Goal: Task Accomplishment & Management: Complete application form

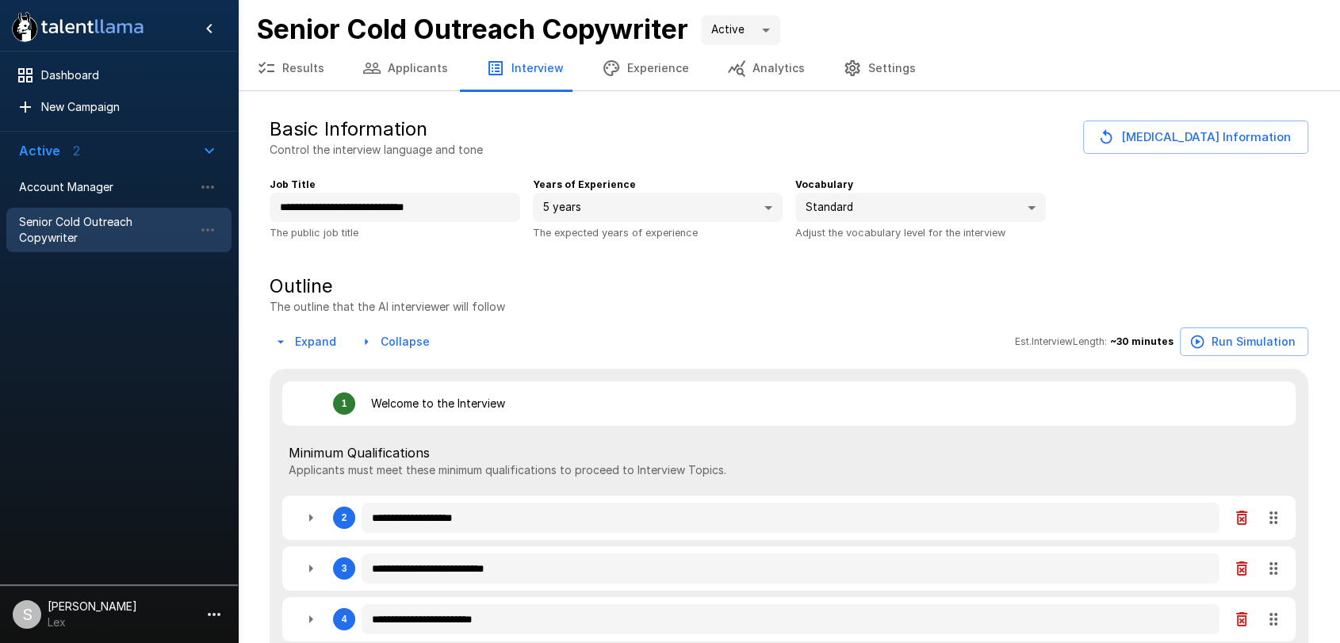
type textarea "*"
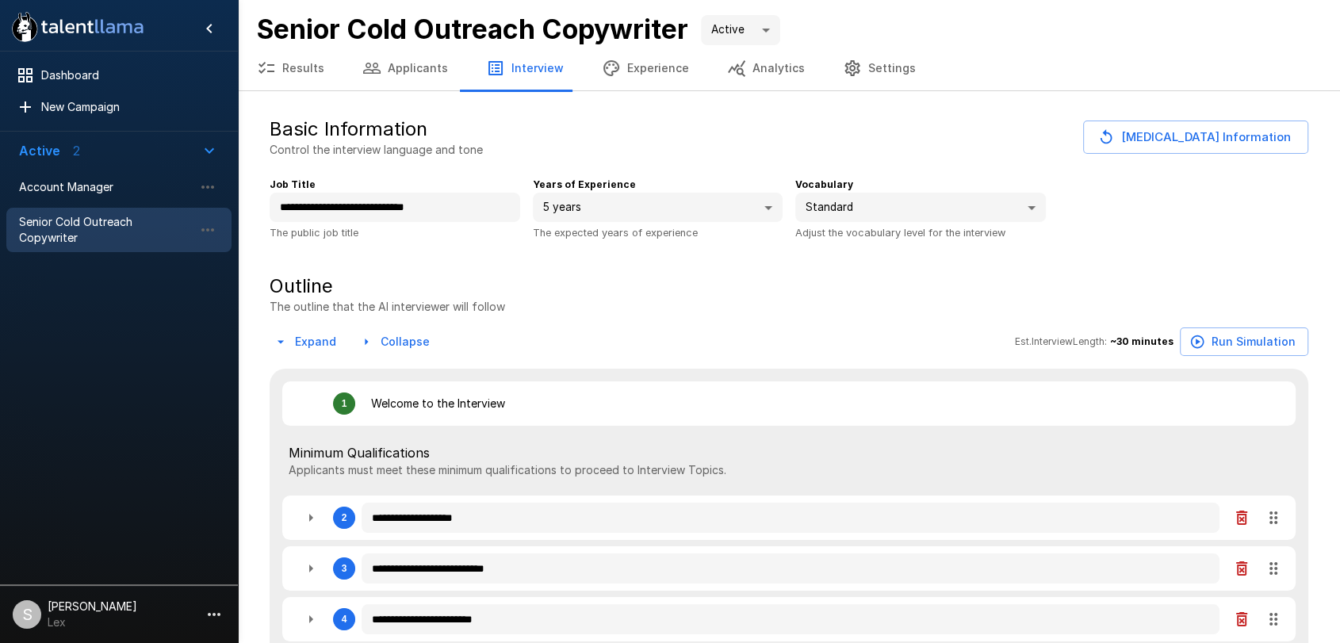
type textarea "*"
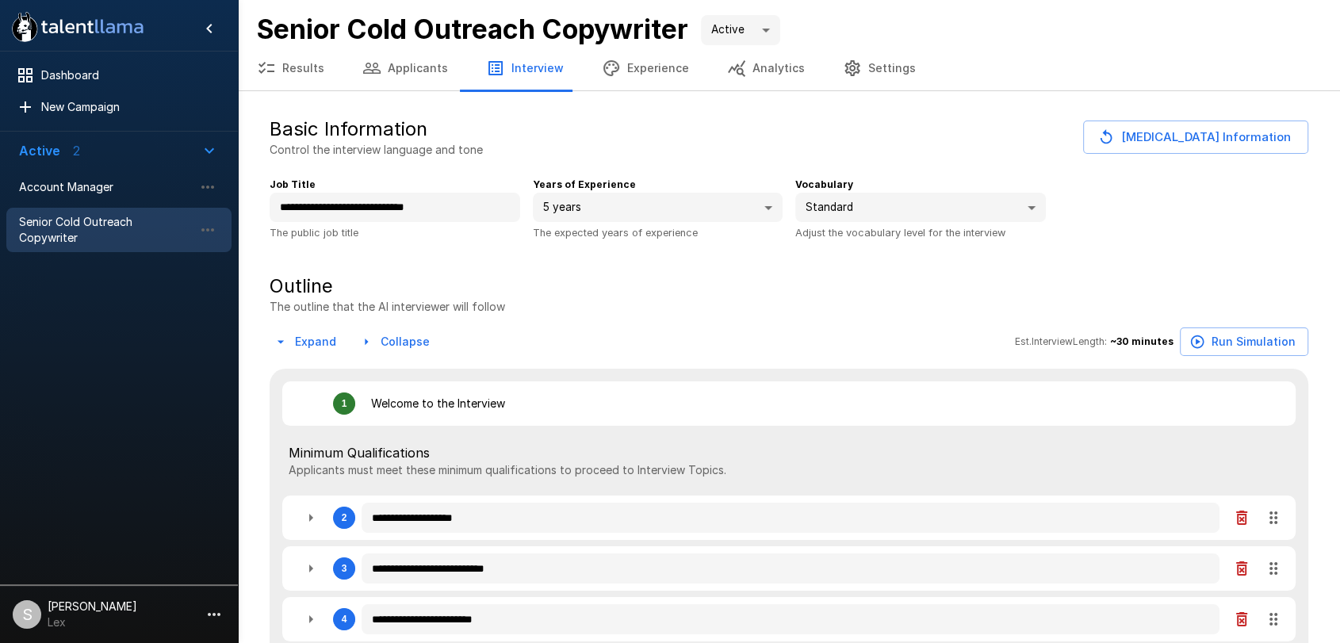
type textarea "*"
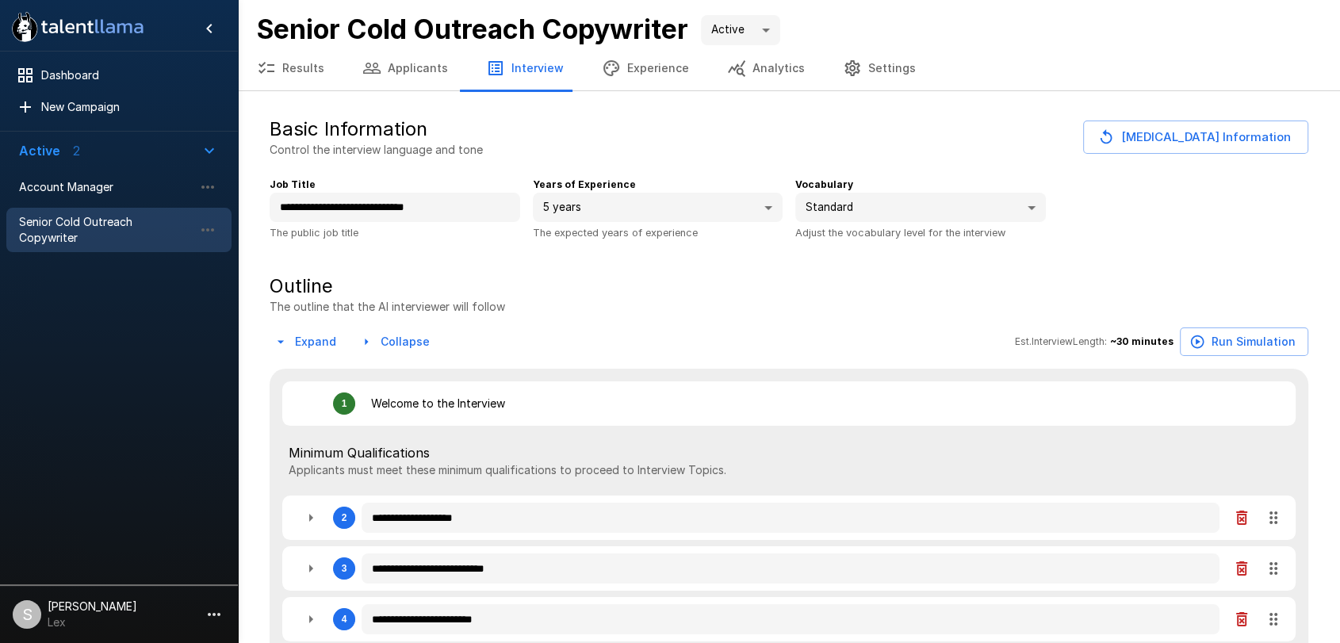
type textarea "*"
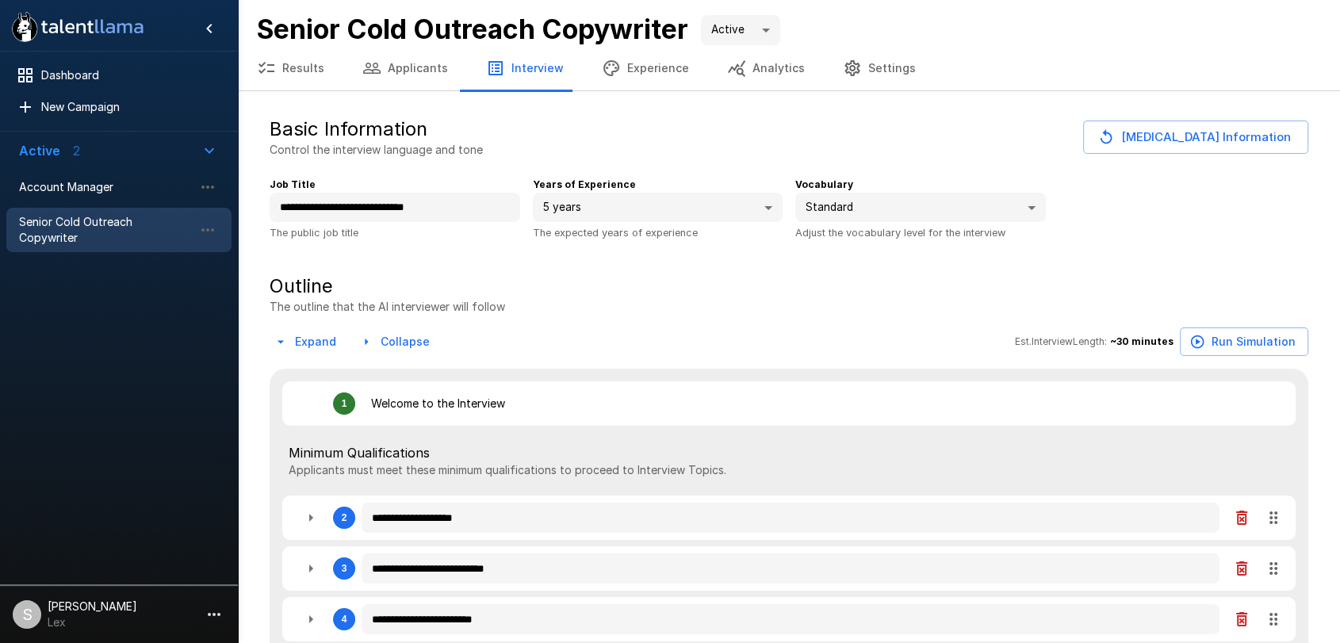
type textarea "*"
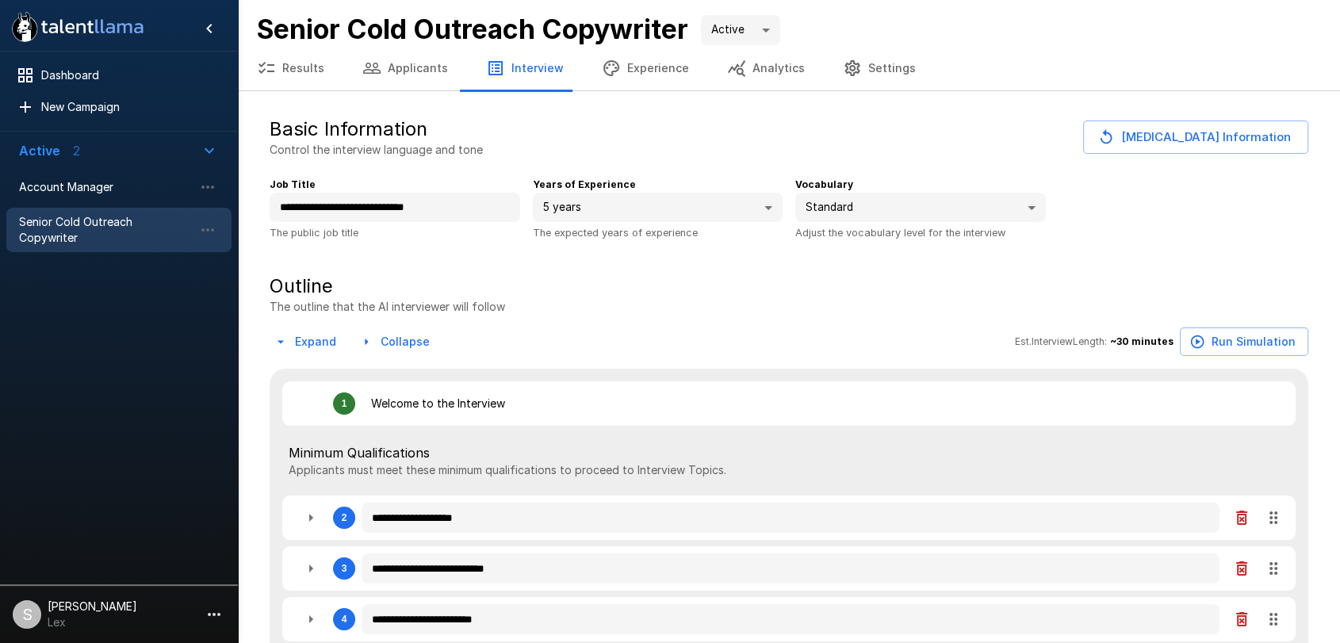
type textarea "*"
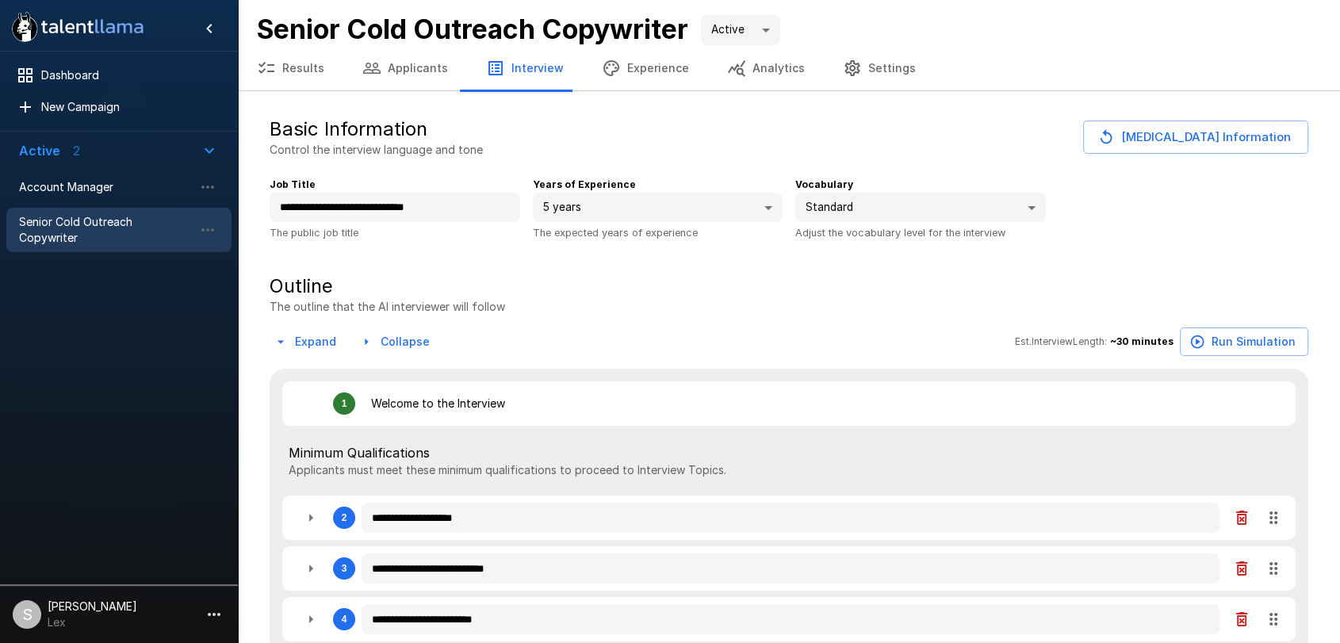
type textarea "*"
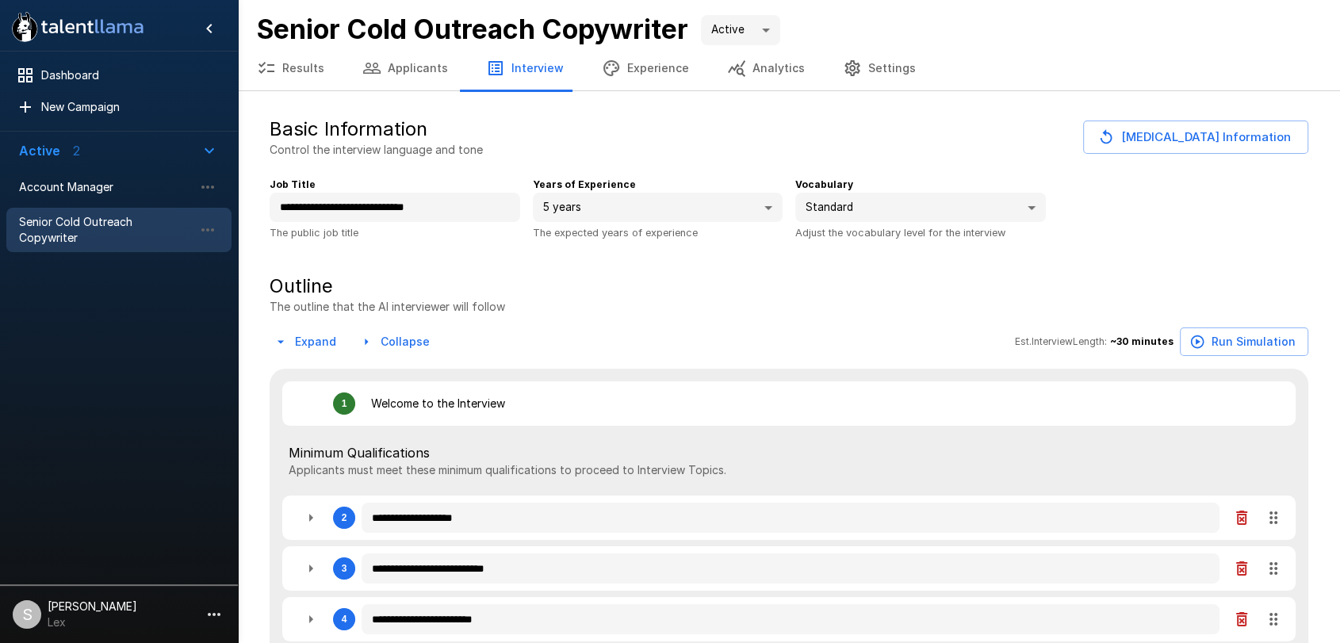
type textarea "*"
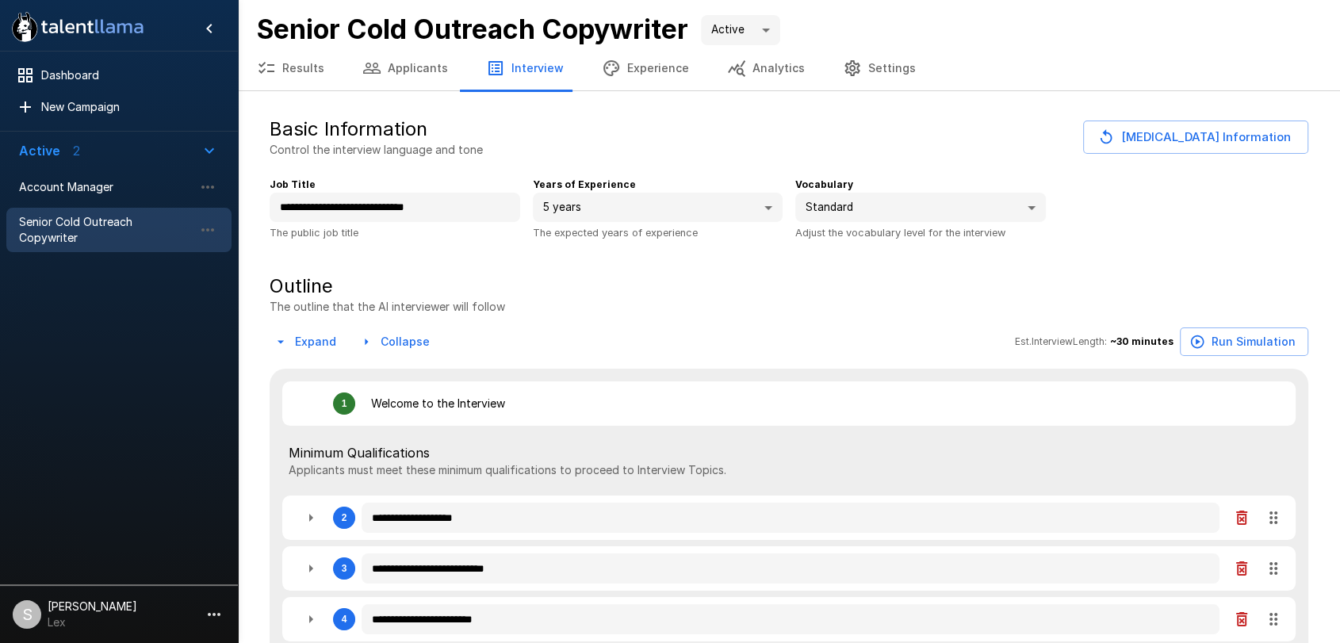
type textarea "*"
click at [104, 193] on span "Account Manager" at bounding box center [106, 187] width 174 height 16
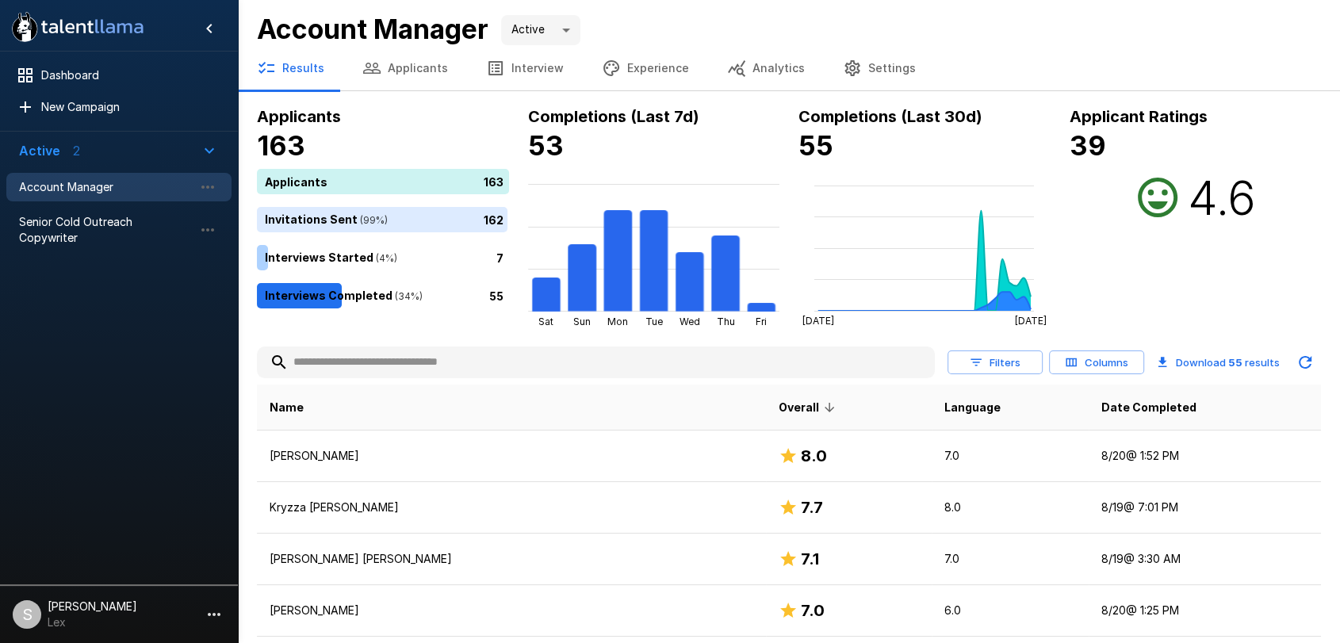
click at [434, 63] on button "Applicants" at bounding box center [405, 68] width 124 height 44
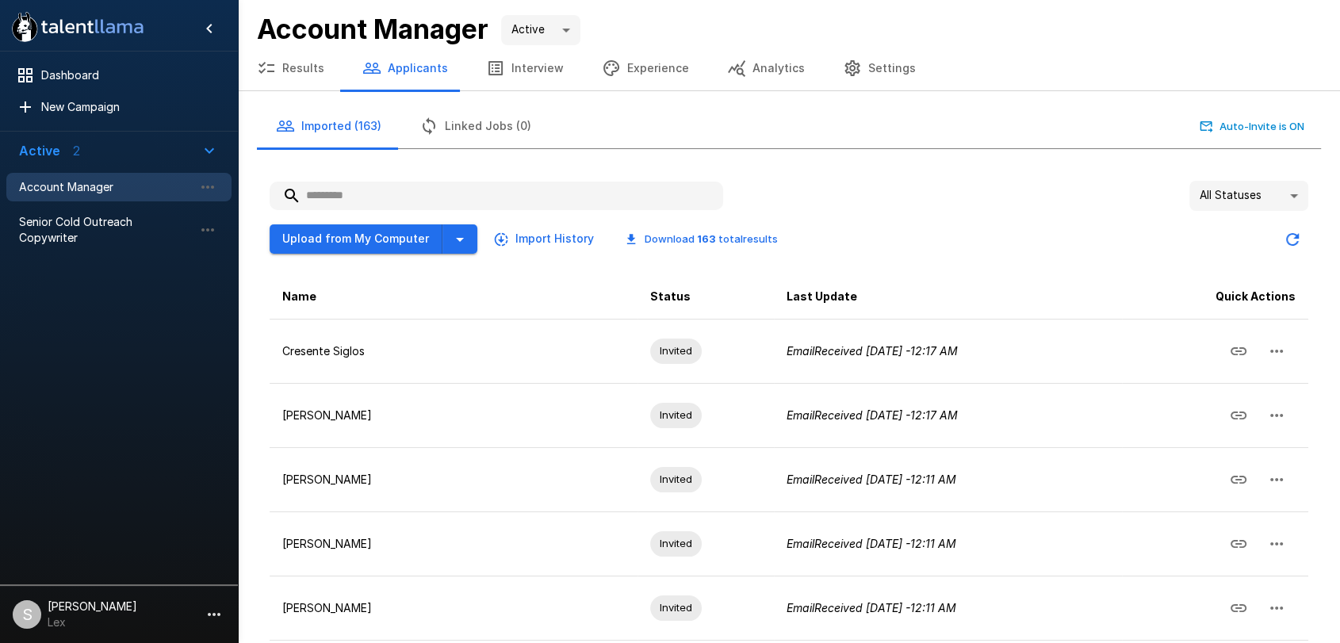
click at [373, 189] on input "text" at bounding box center [497, 196] width 454 height 29
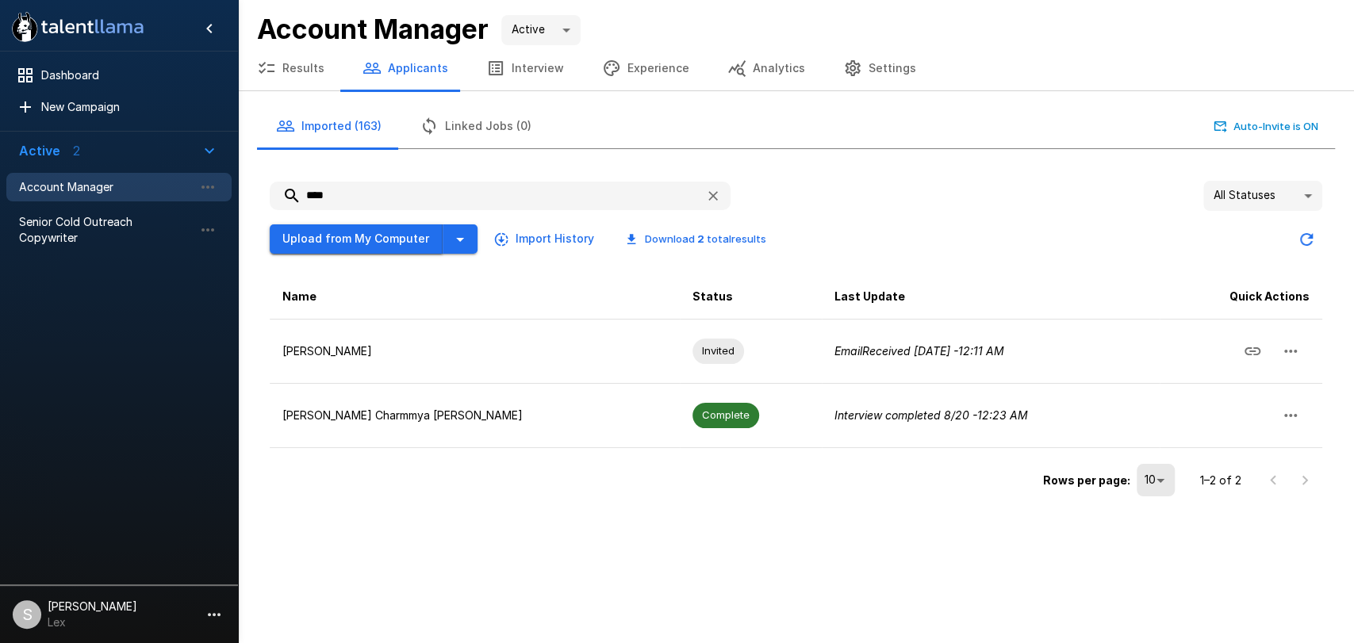
type input "****"
click at [349, 239] on button "Upload from My Computer" at bounding box center [356, 238] width 173 height 29
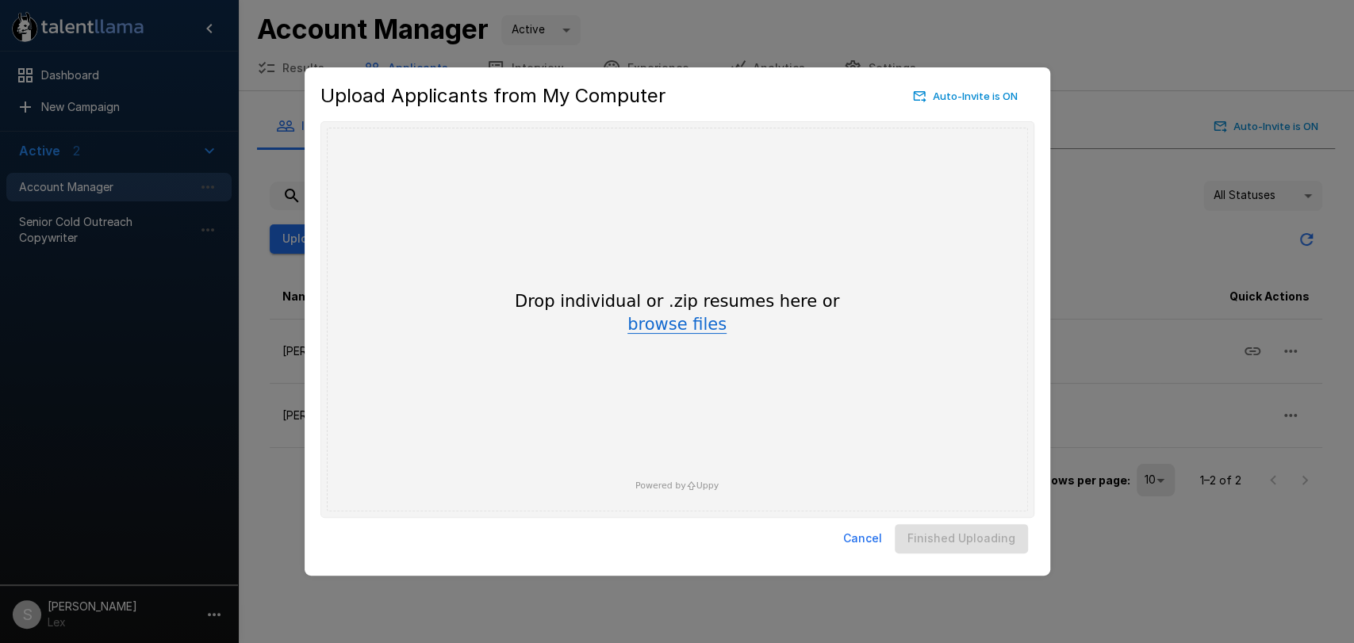
click at [649, 321] on button "browse files" at bounding box center [676, 324] width 99 height 17
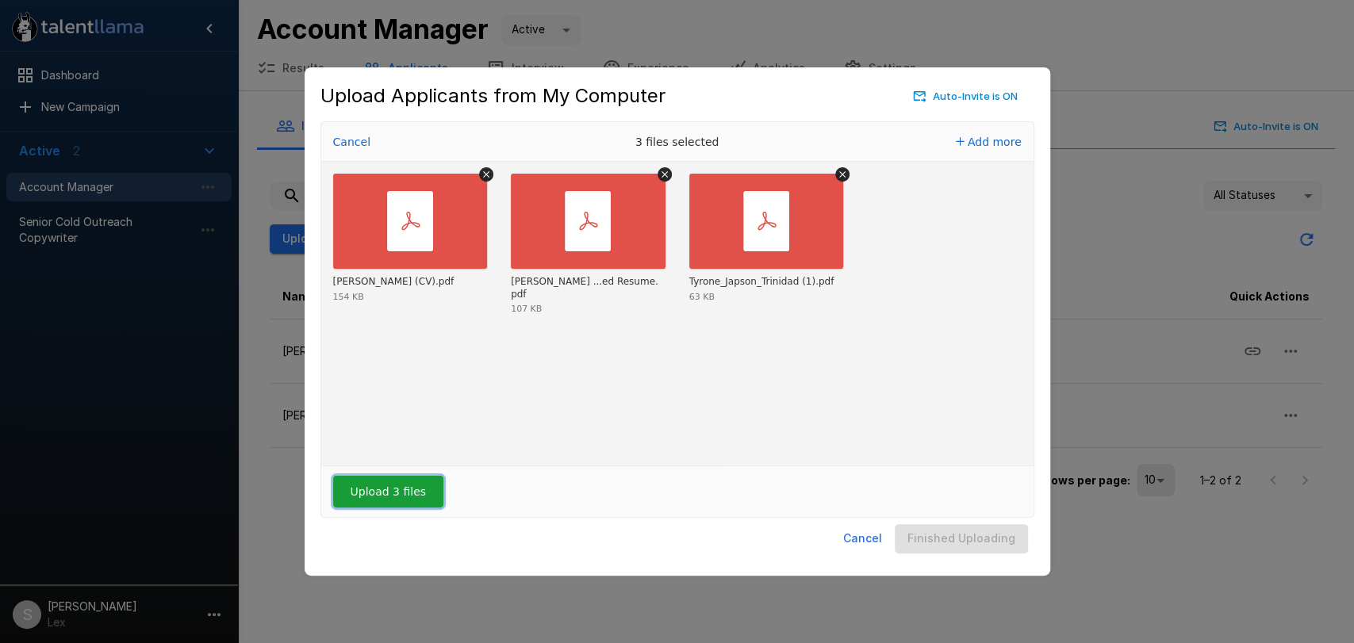
click at [391, 496] on button "Upload 3 files" at bounding box center [388, 492] width 110 height 32
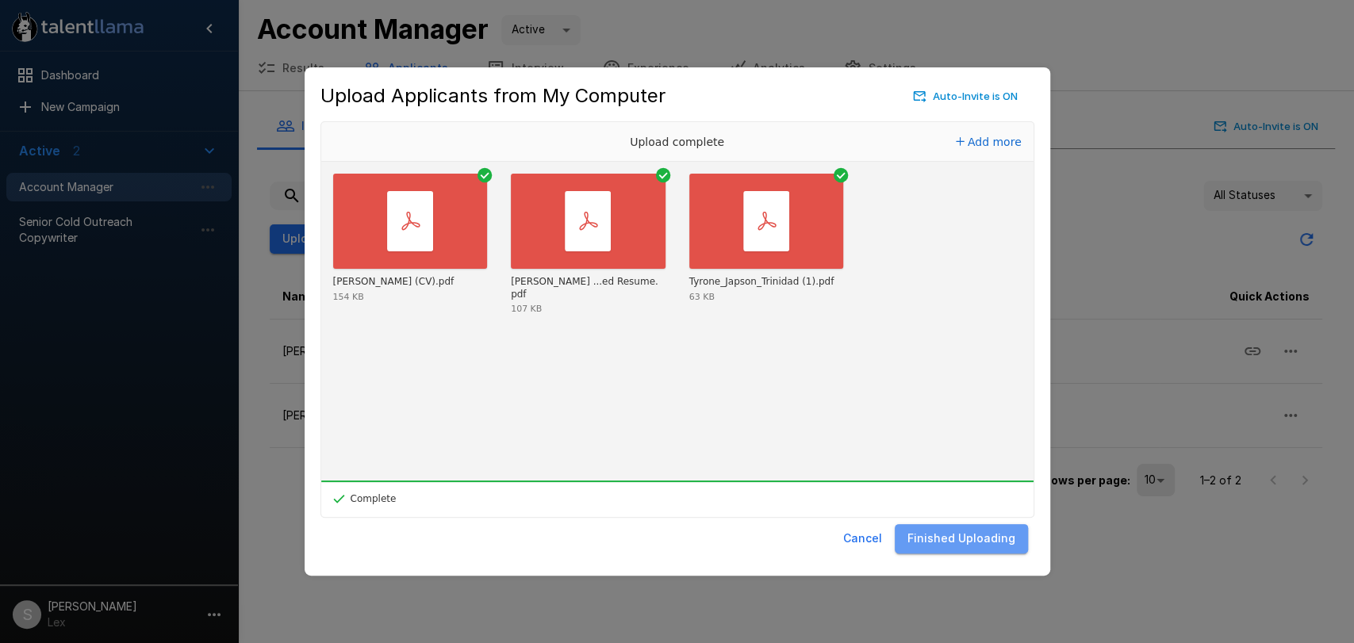
click at [979, 547] on button "Finished Uploading" at bounding box center [961, 538] width 133 height 29
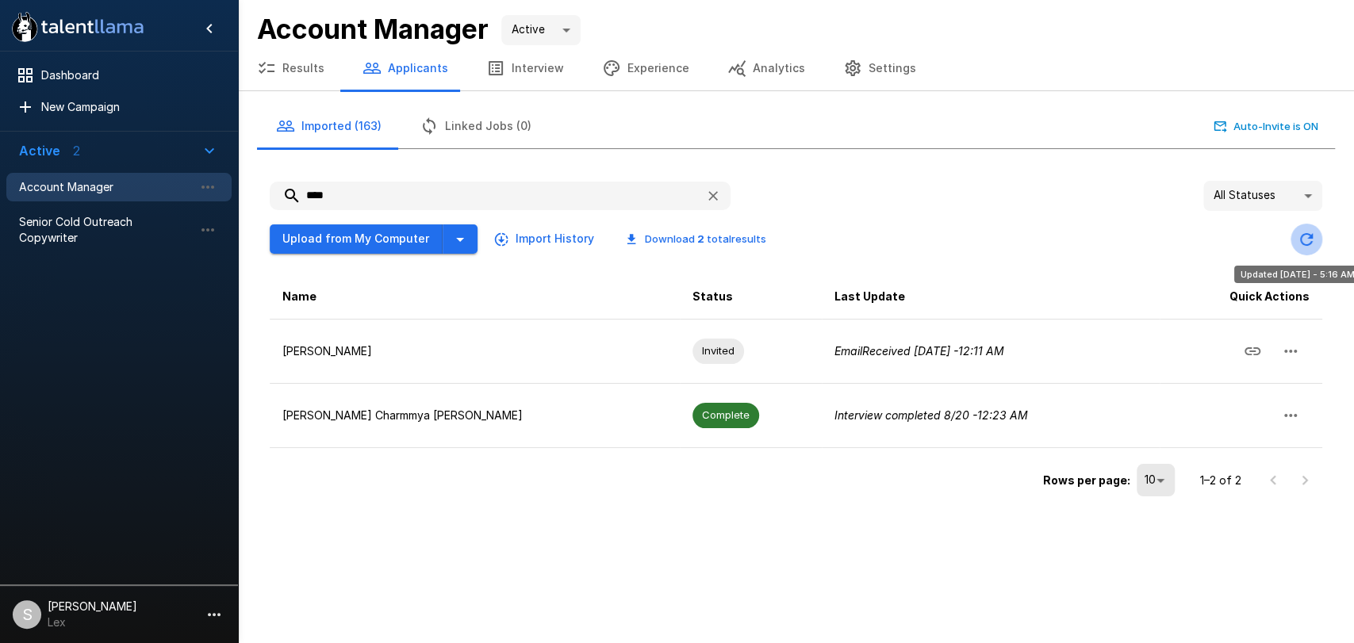
click at [1303, 236] on icon "Updated Today - 5:16 AM" at bounding box center [1306, 239] width 19 height 19
click at [714, 197] on icon "button" at bounding box center [713, 196] width 10 height 10
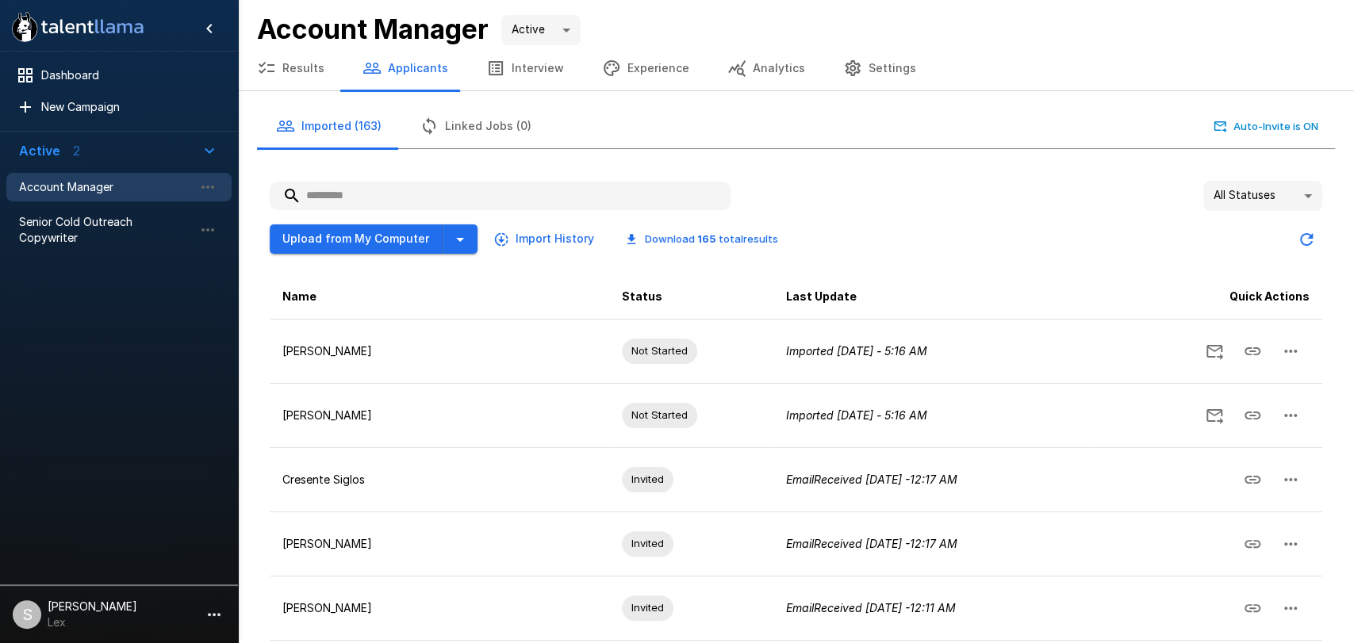
click at [1289, 199] on body ".st0{fill:#FFFFFF;} .st1{fill:#76a4ed;} Dashboard New Campaign Active 2 Account…" at bounding box center [677, 321] width 1354 height 643
click at [1227, 370] on li "Error" at bounding box center [1262, 373] width 119 height 29
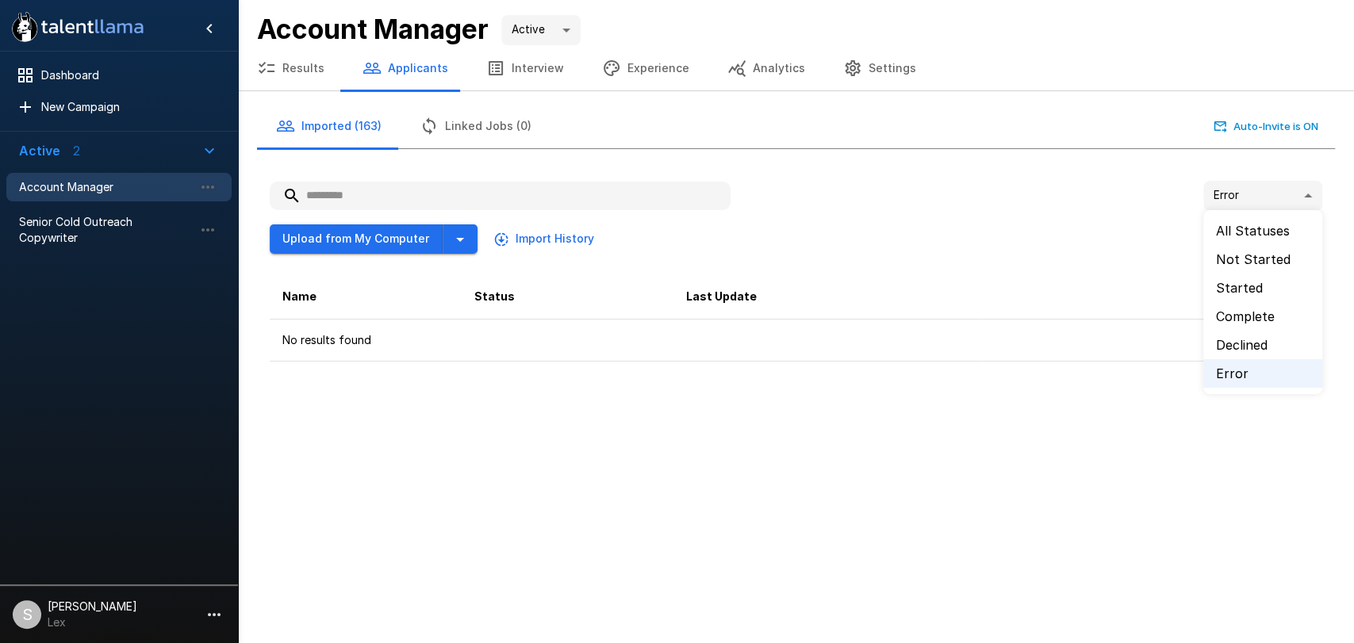
click at [1308, 200] on body ".st0{fill:#FFFFFF;} .st1{fill:#76a4ed;} Dashboard New Campaign Active 2 Account…" at bounding box center [677, 321] width 1354 height 643
click at [1255, 228] on li "All Statuses" at bounding box center [1262, 230] width 119 height 29
type input "**"
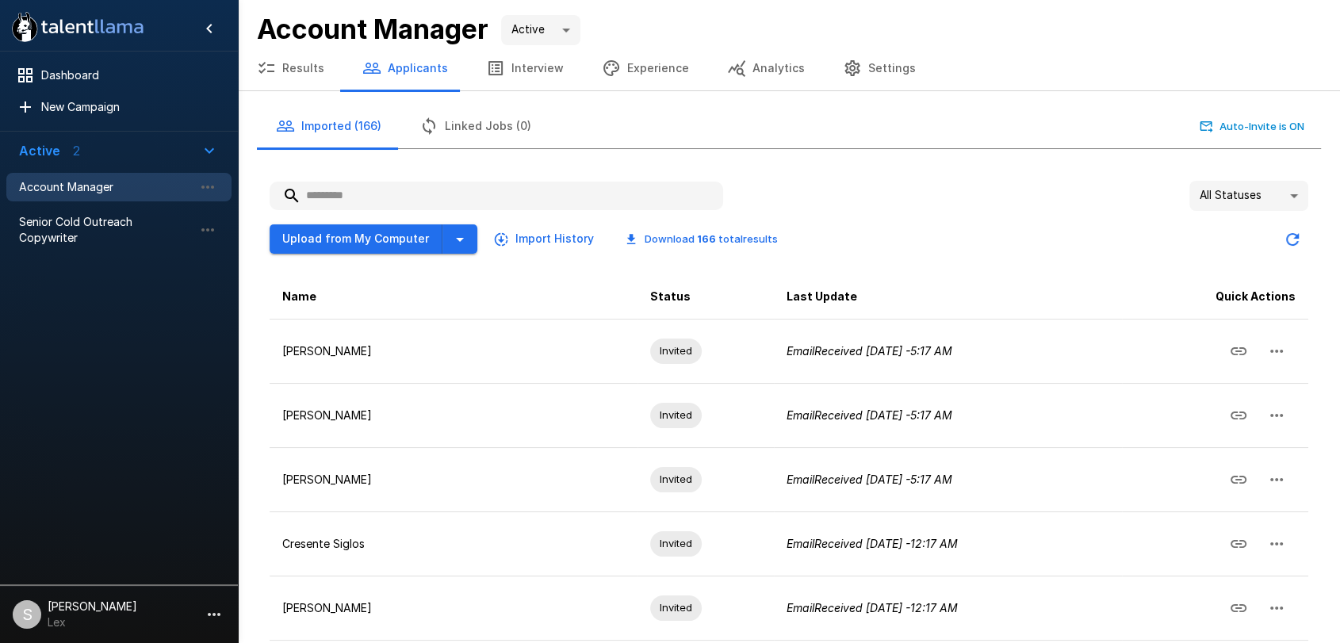
click at [298, 71] on button "Results" at bounding box center [290, 68] width 105 height 44
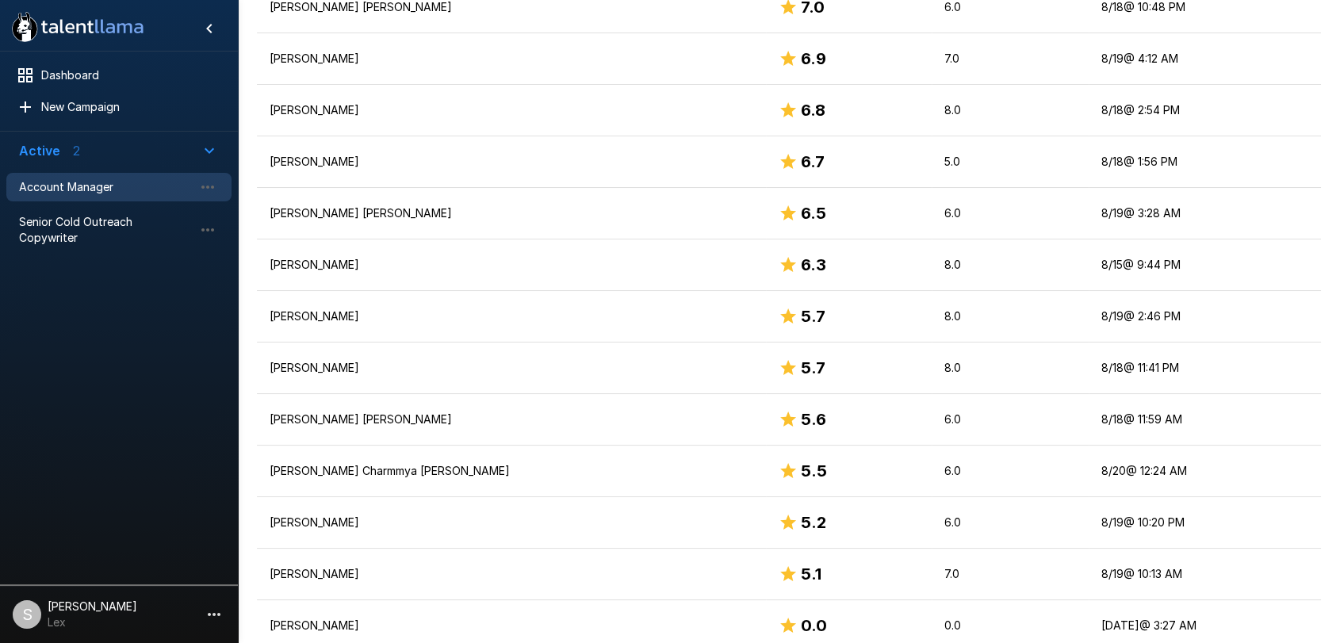
scroll to position [659, 0]
